Goal: Find specific page/section: Find specific page/section

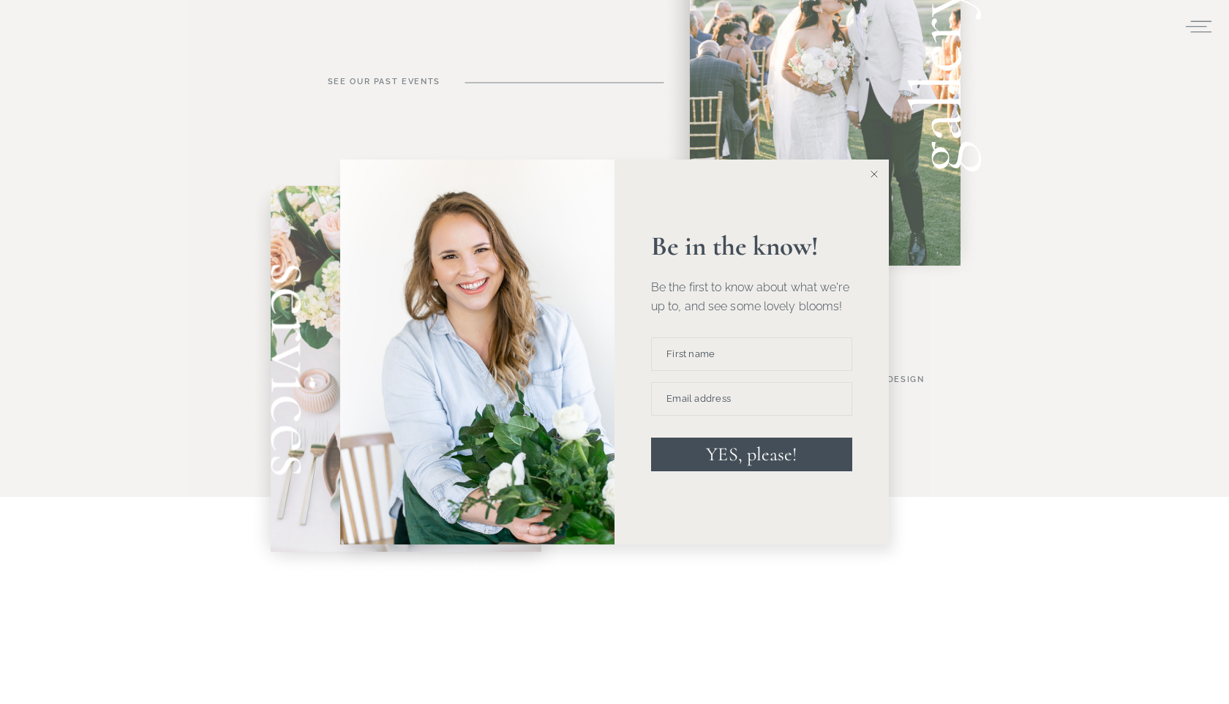
scroll to position [934, 0]
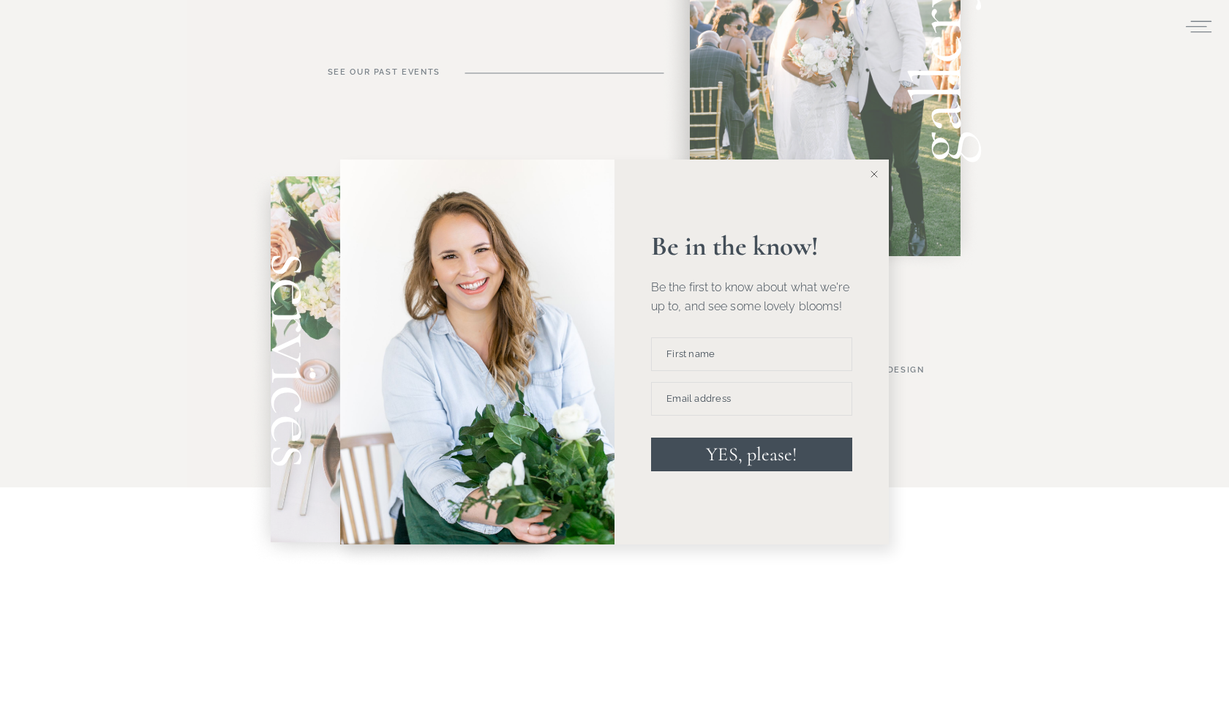
click at [873, 175] on line at bounding box center [874, 174] width 7 height 7
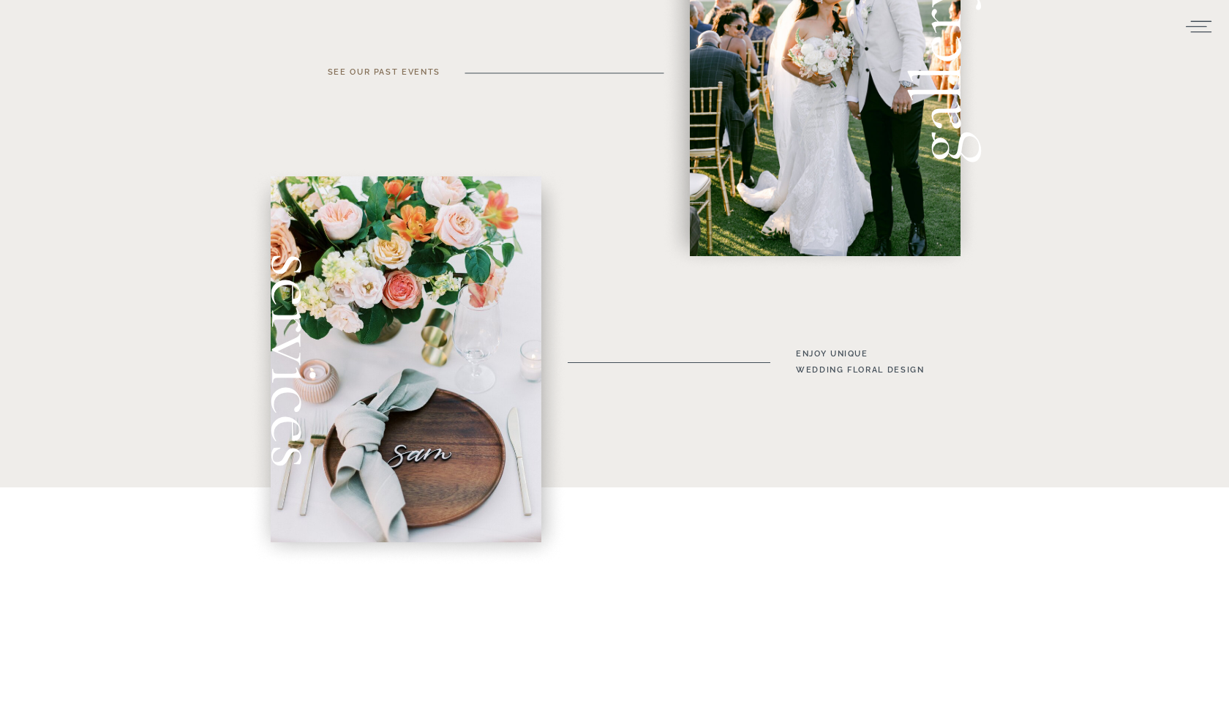
click at [385, 69] on h3 "see our past events" at bounding box center [381, 80] width 117 height 32
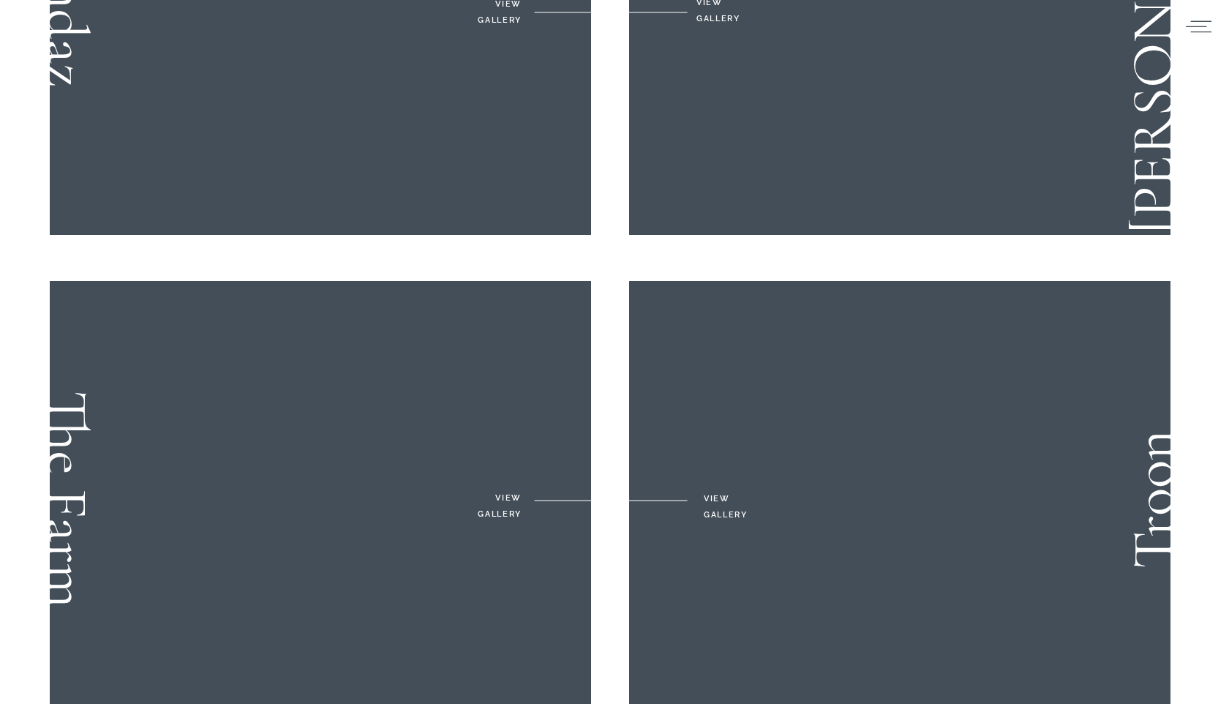
scroll to position [1680, 0]
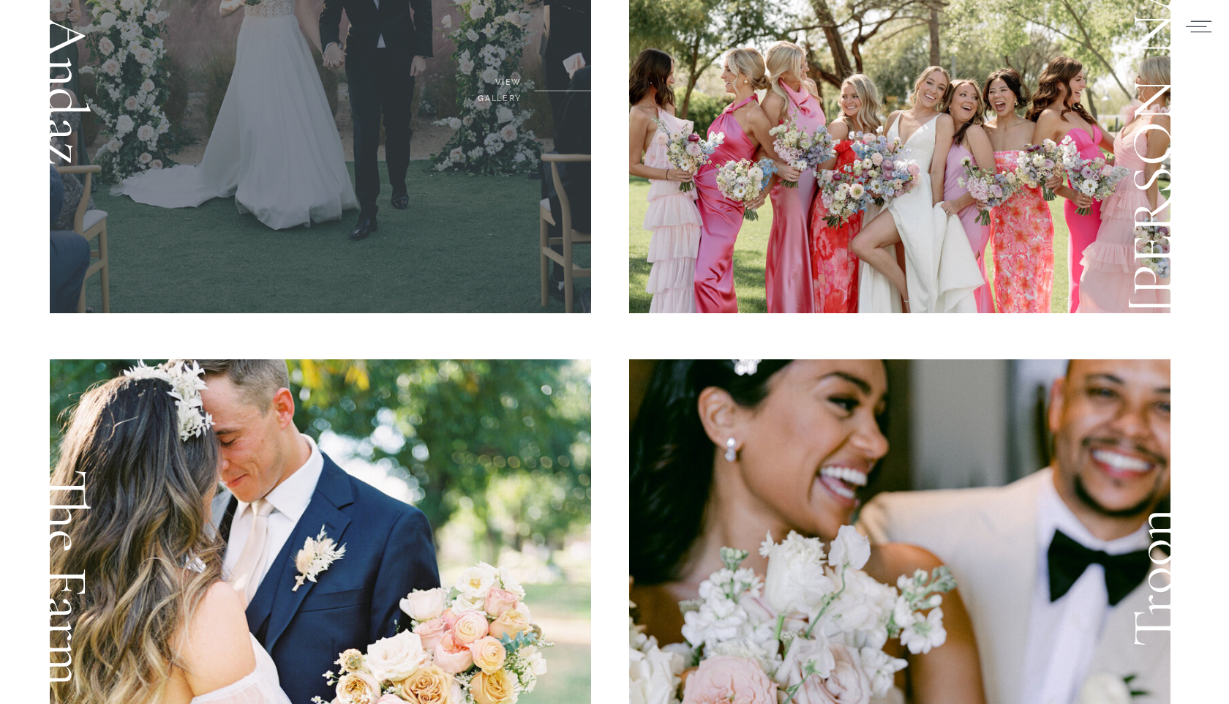
click at [474, 244] on div at bounding box center [320, 93] width 541 height 439
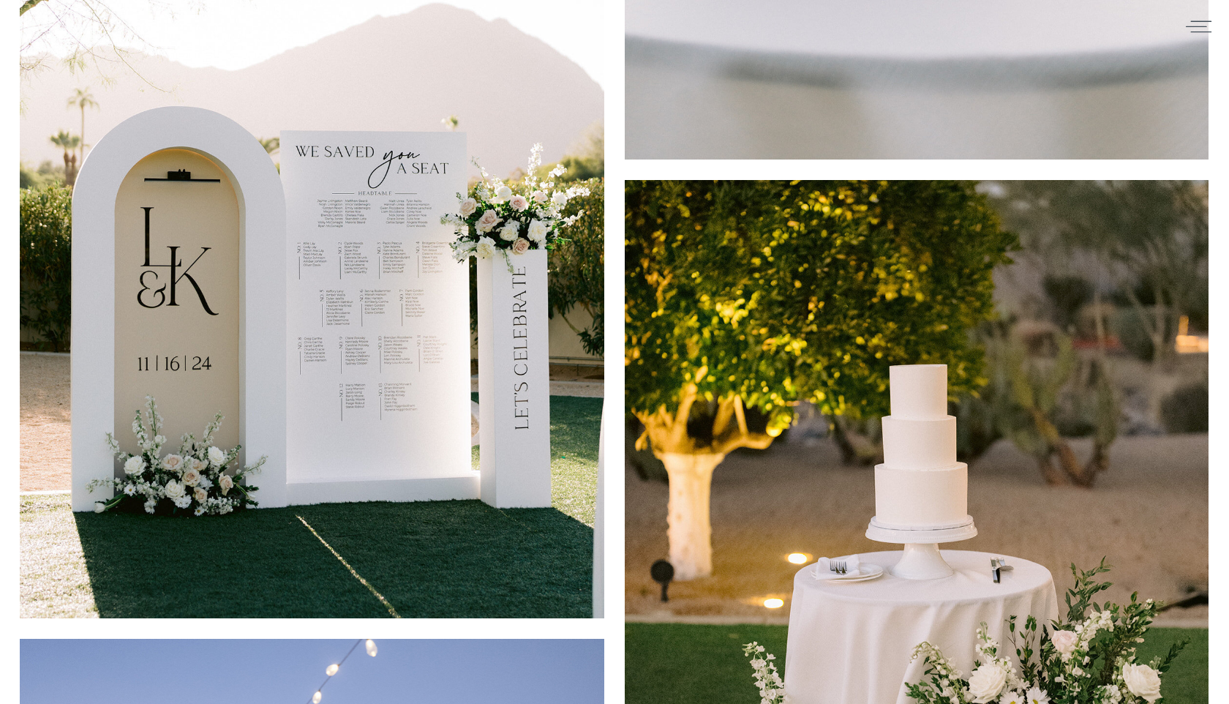
scroll to position [7334, 0]
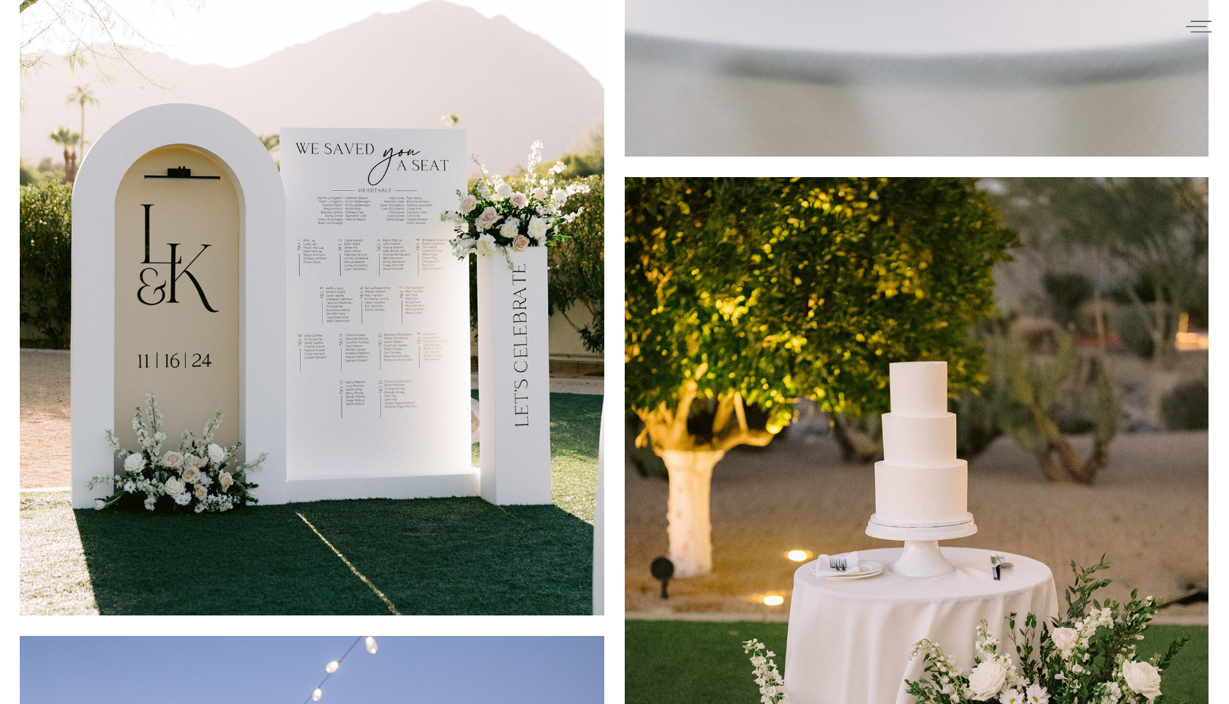
click at [338, 399] on img at bounding box center [312, 226] width 584 height 779
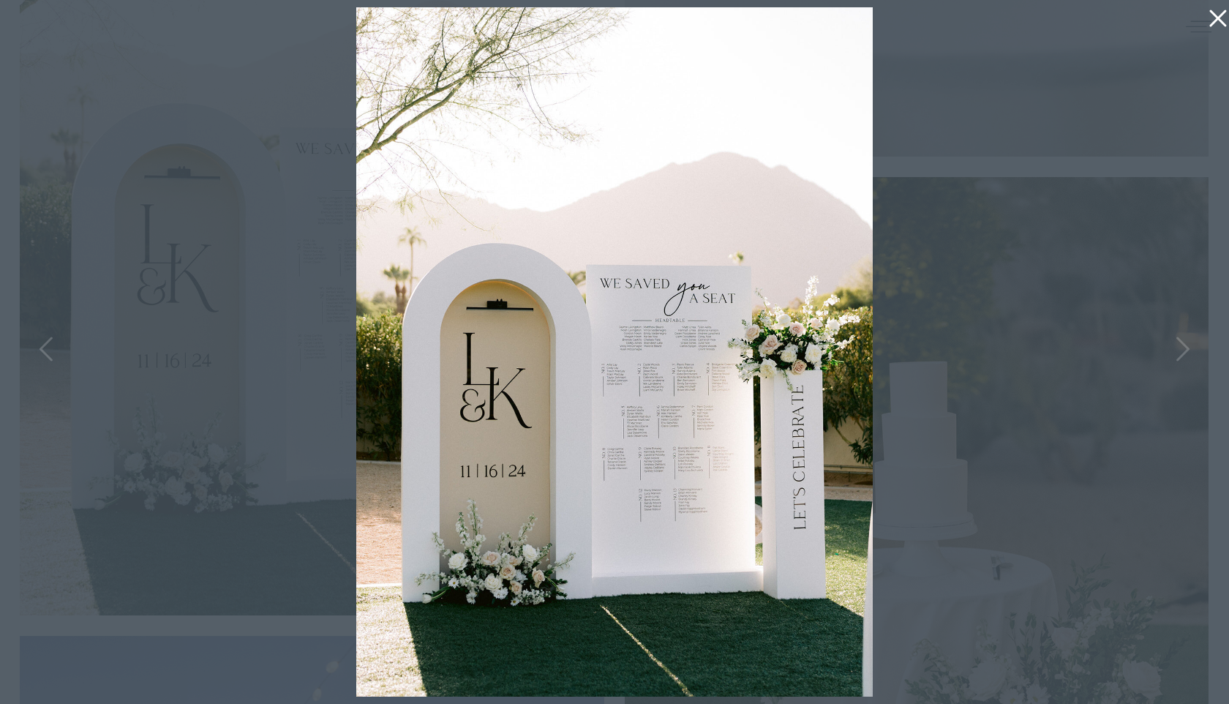
click at [1222, 17] on icon at bounding box center [1214, 14] width 29 height 29
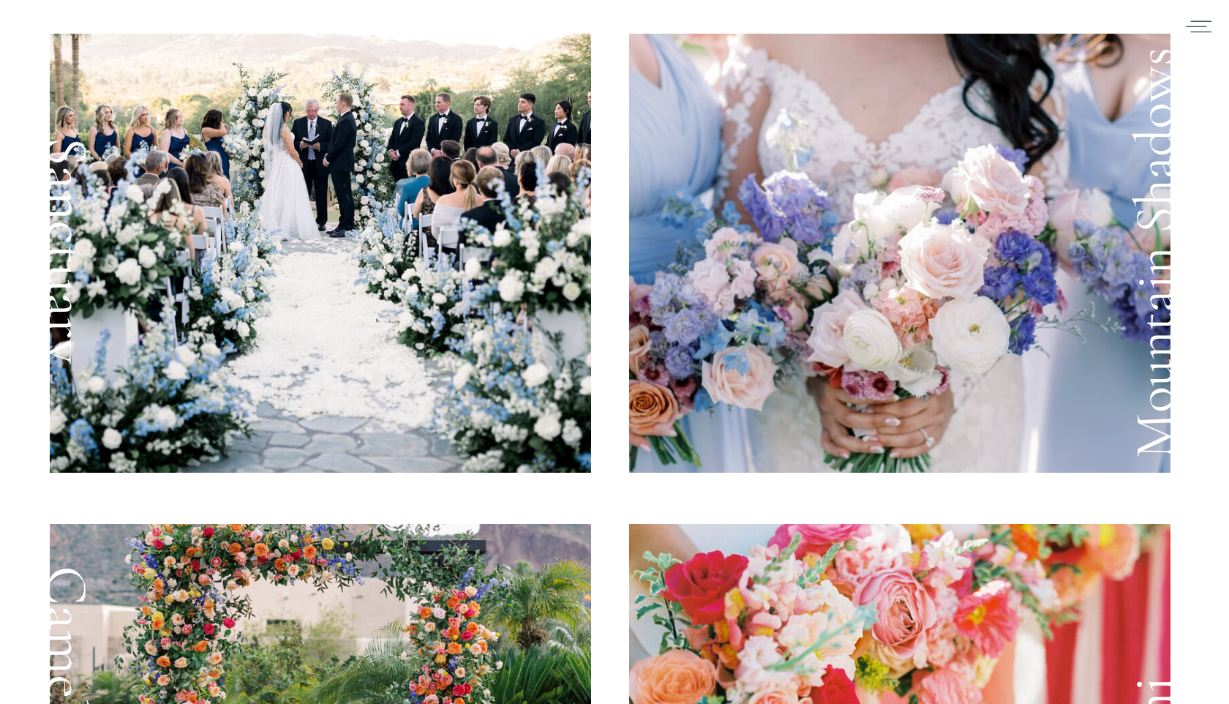
scroll to position [0, 0]
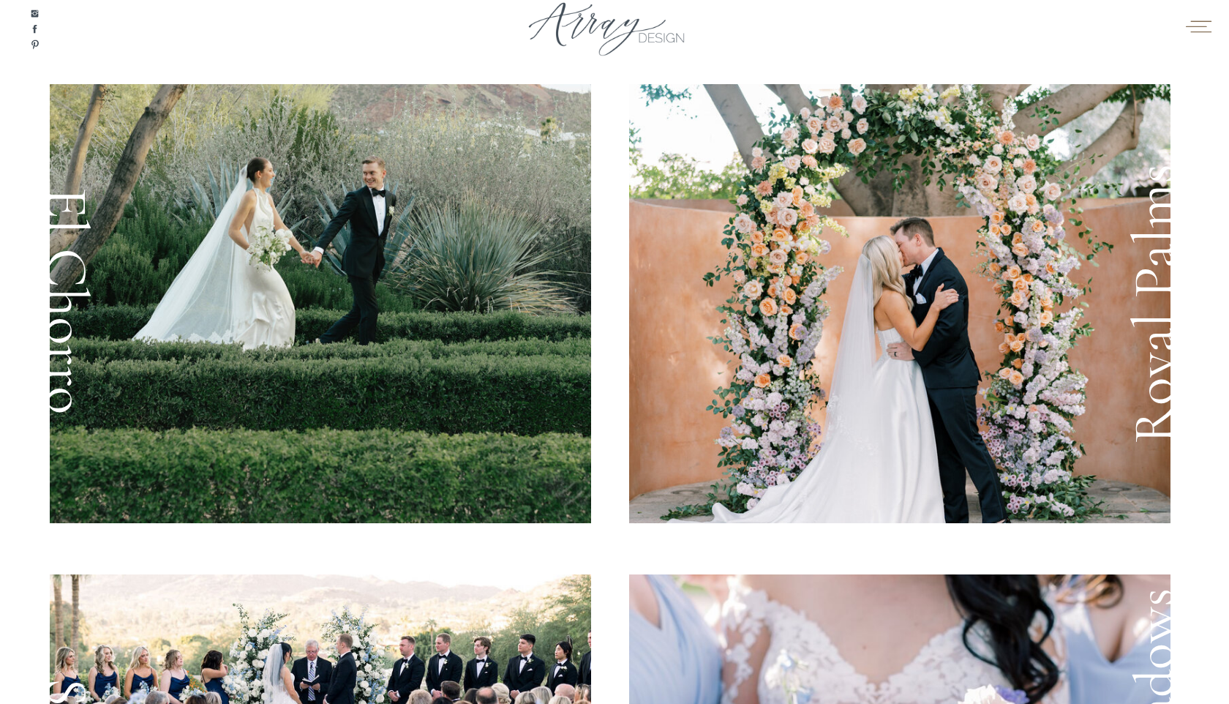
click at [1198, 23] on icon at bounding box center [1198, 26] width 29 height 22
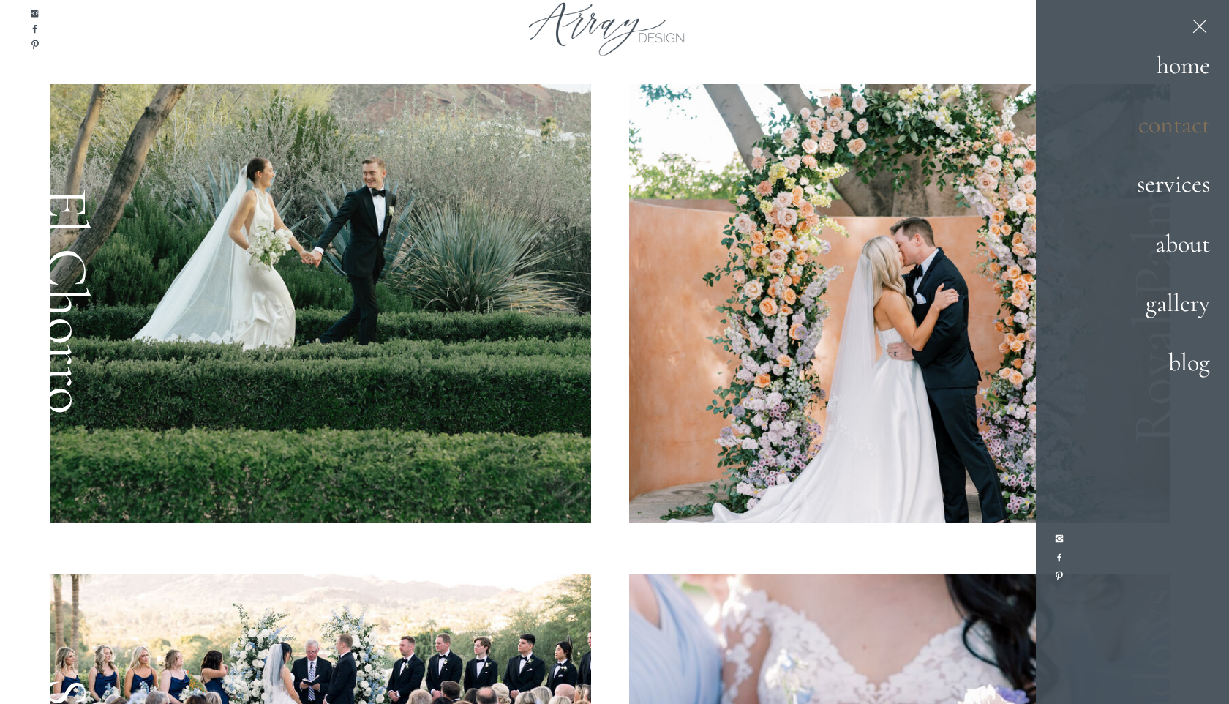
click at [1167, 132] on h2 "contact" at bounding box center [1159, 126] width 102 height 40
